Goal: Transaction & Acquisition: Book appointment/travel/reservation

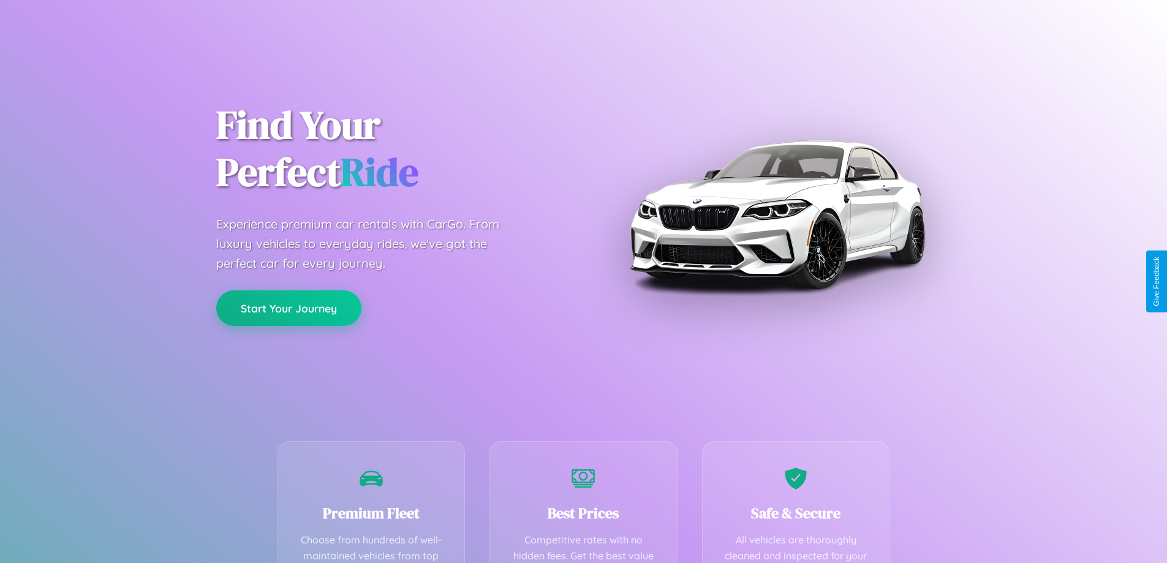
click at [289, 308] on button "Start Your Journey" at bounding box center [288, 308] width 145 height 36
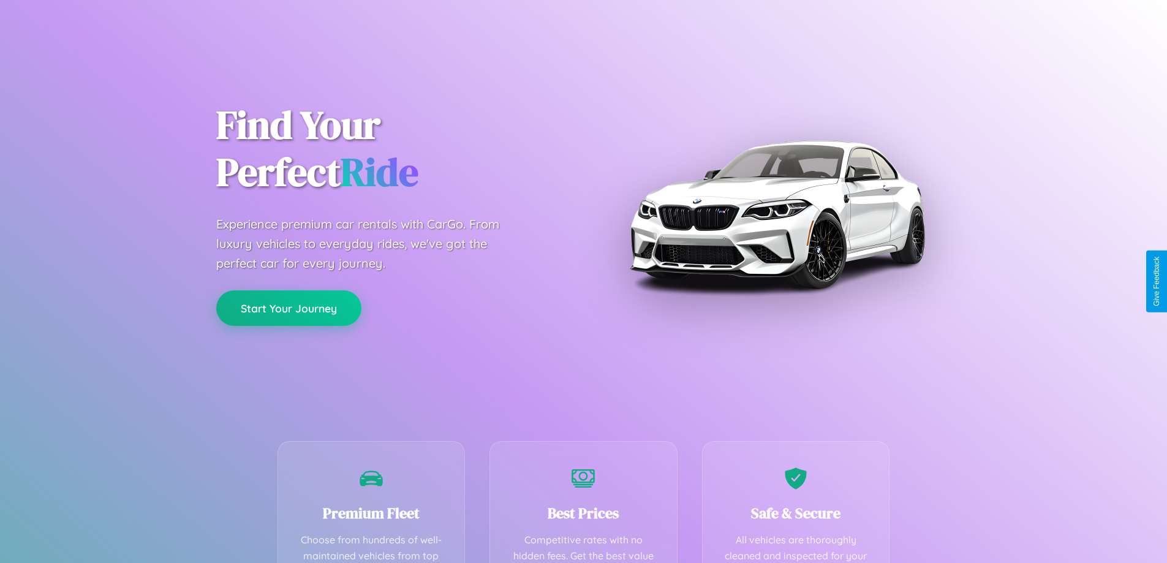
click at [289, 308] on button "Start Your Journey" at bounding box center [288, 308] width 145 height 36
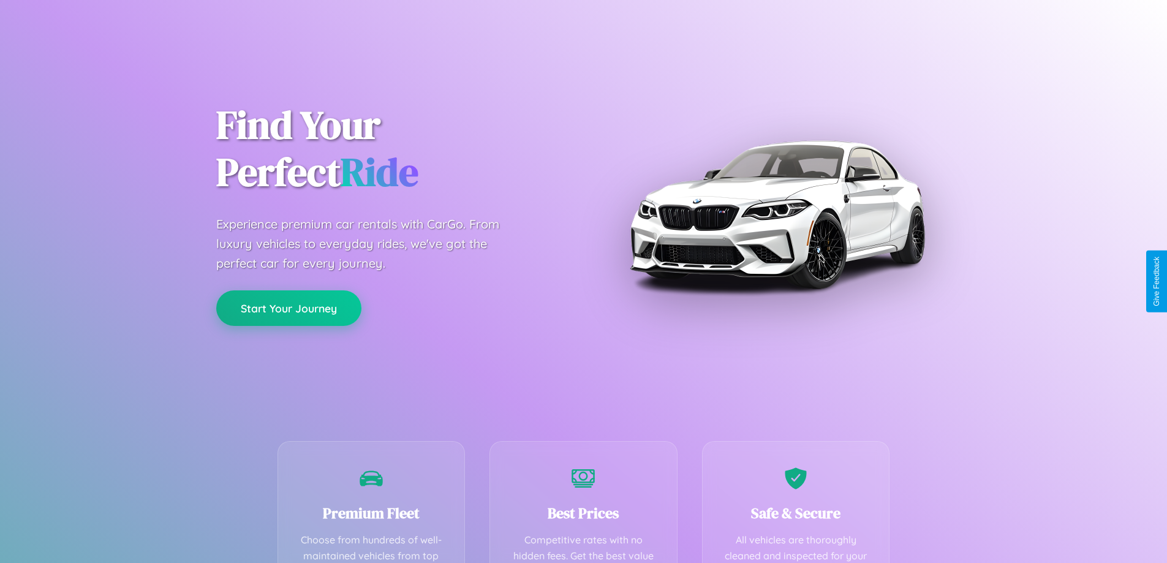
click at [289, 308] on button "Start Your Journey" at bounding box center [288, 308] width 145 height 36
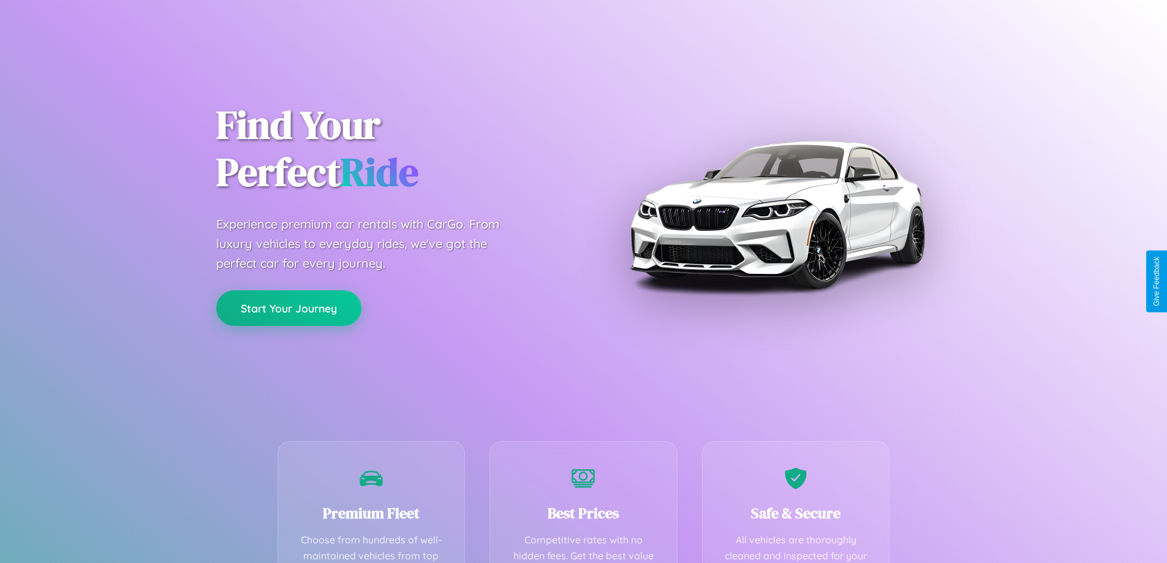
click at [289, 308] on button "Start Your Journey" at bounding box center [288, 308] width 145 height 36
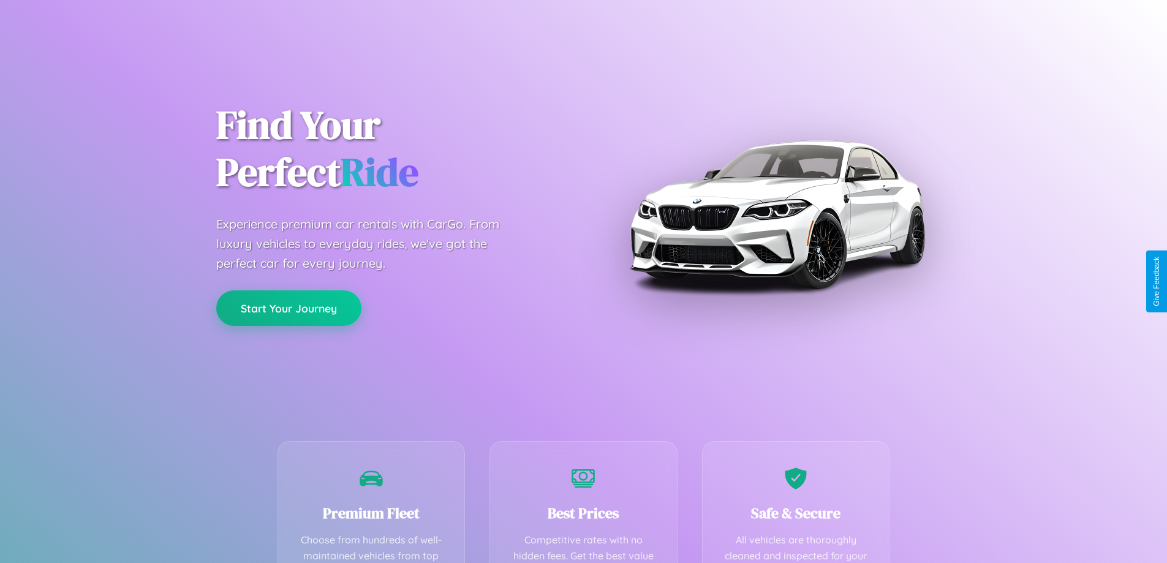
click at [289, 308] on button "Start Your Journey" at bounding box center [288, 308] width 145 height 36
